Goal: Navigation & Orientation: Find specific page/section

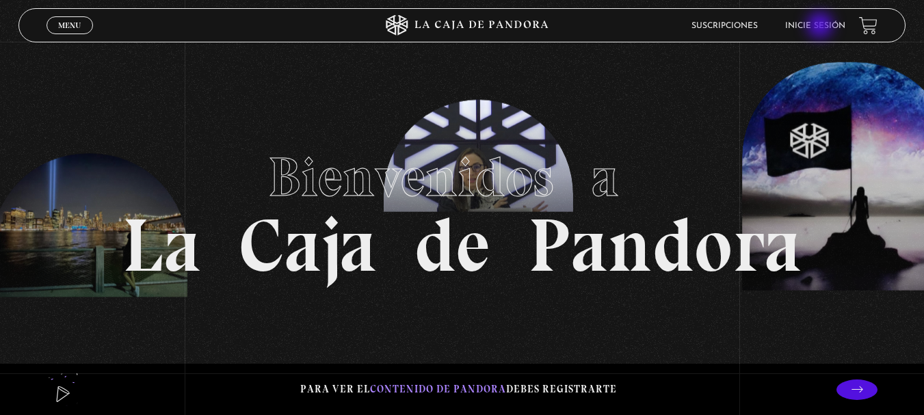
click at [822, 26] on link "Inicie sesión" at bounding box center [816, 26] width 60 height 8
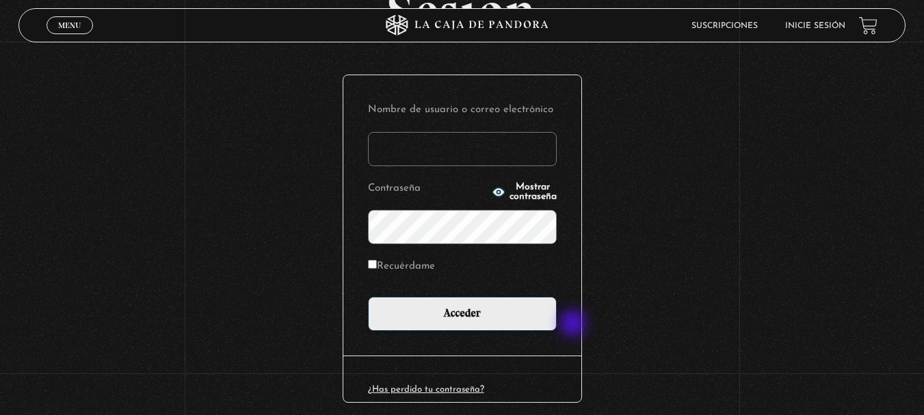
scroll to position [137, 0]
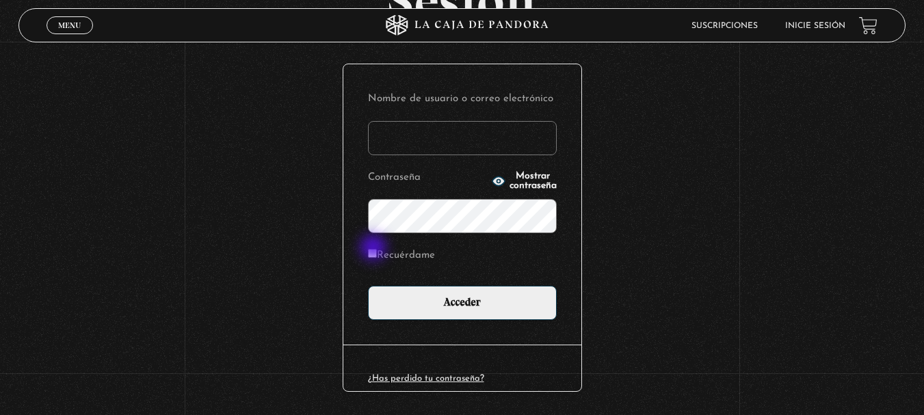
click at [375, 249] on input "Recuérdame" at bounding box center [372, 253] width 9 height 9
checkbox input "true"
click at [411, 131] on input "Nombre de usuario o correo electrónico" at bounding box center [462, 138] width 189 height 34
type input "hequisa16@hotmail.com"
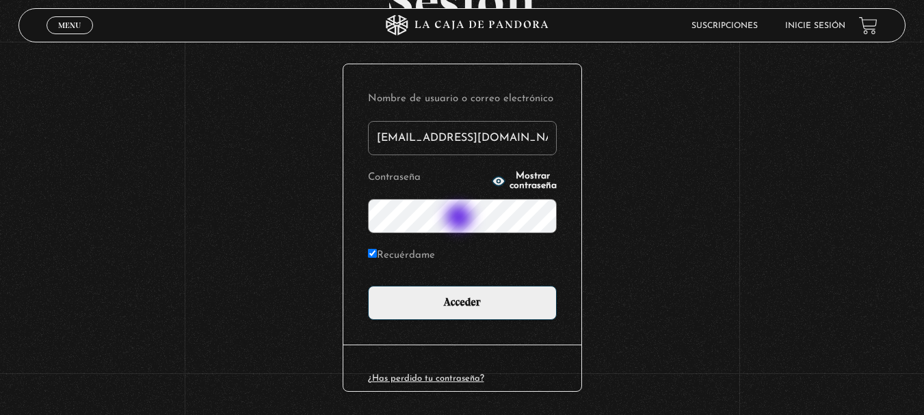
click at [368, 286] on input "Acceder" at bounding box center [462, 303] width 189 height 34
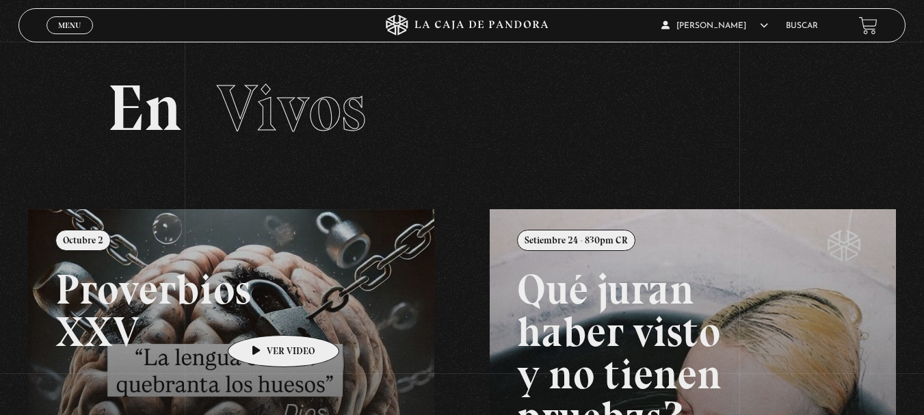
click at [262, 315] on link at bounding box center [490, 416] width 924 height 415
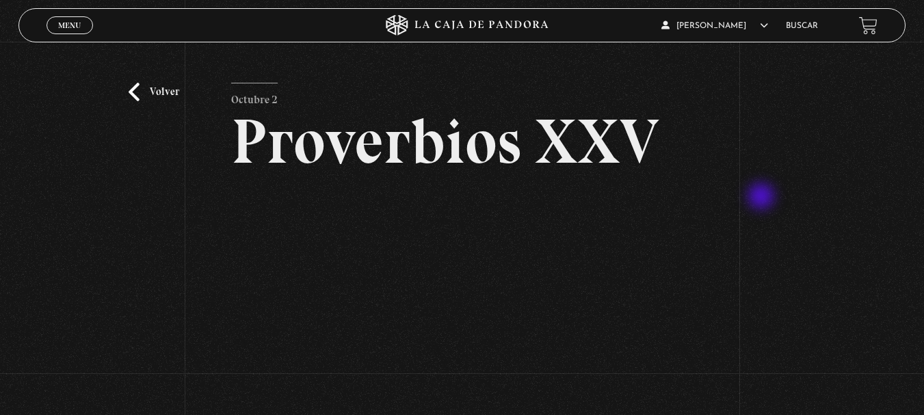
click at [763, 198] on div "Volver [DATE] Proverbios XXV" at bounding box center [462, 285] width 924 height 487
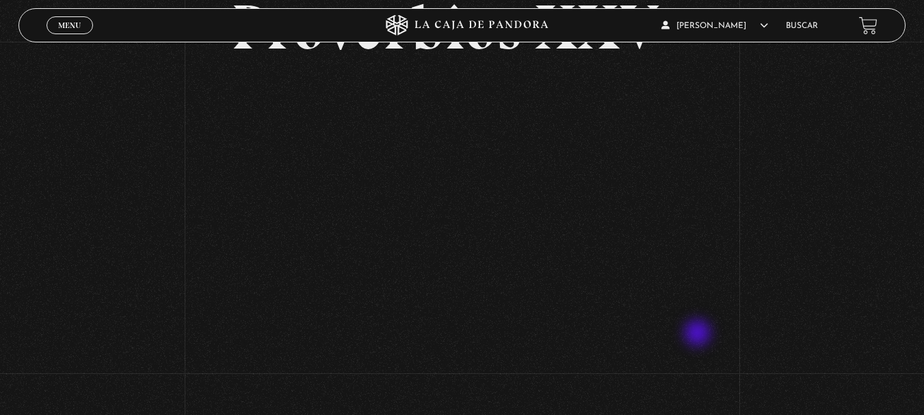
scroll to position [137, 0]
